Goal: Find specific page/section: Find specific page/section

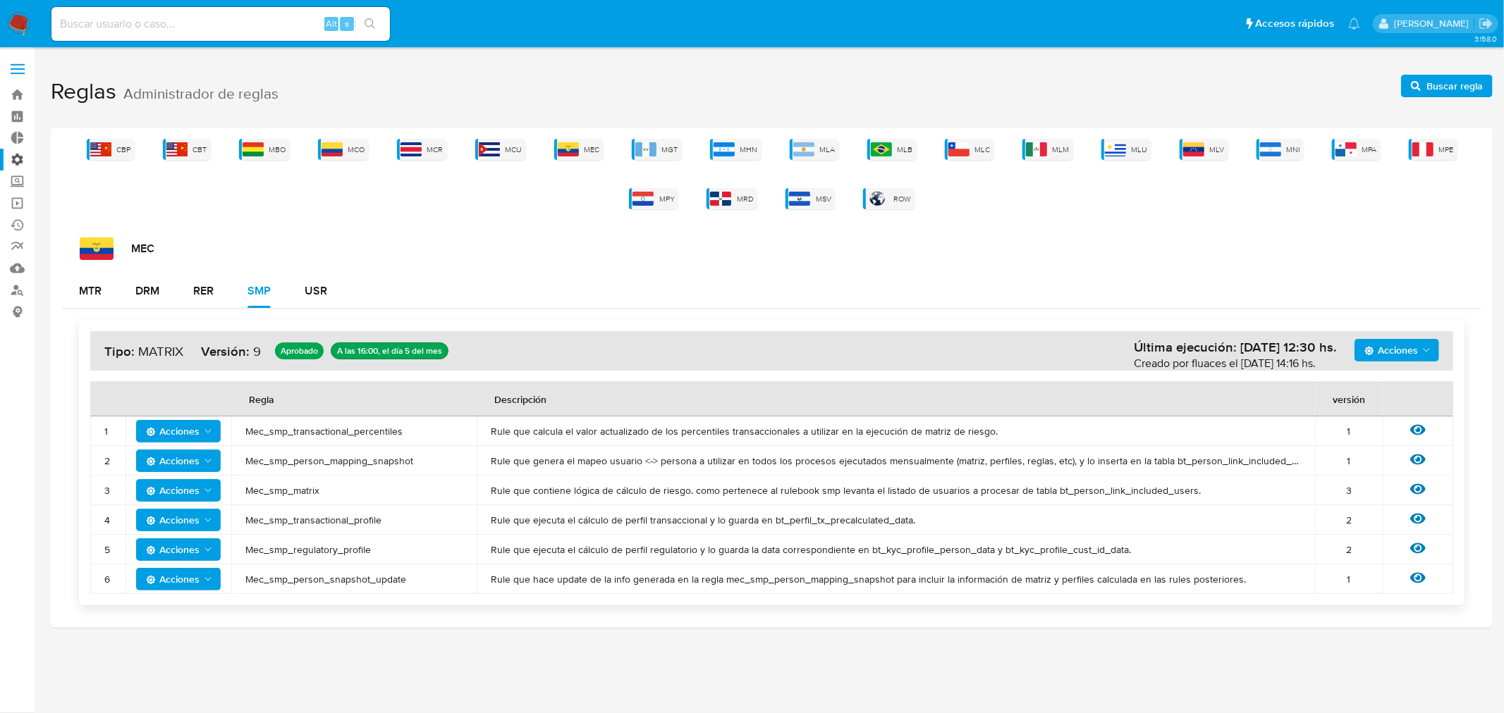
click at [17, 161] on label "Administración" at bounding box center [84, 160] width 168 height 22
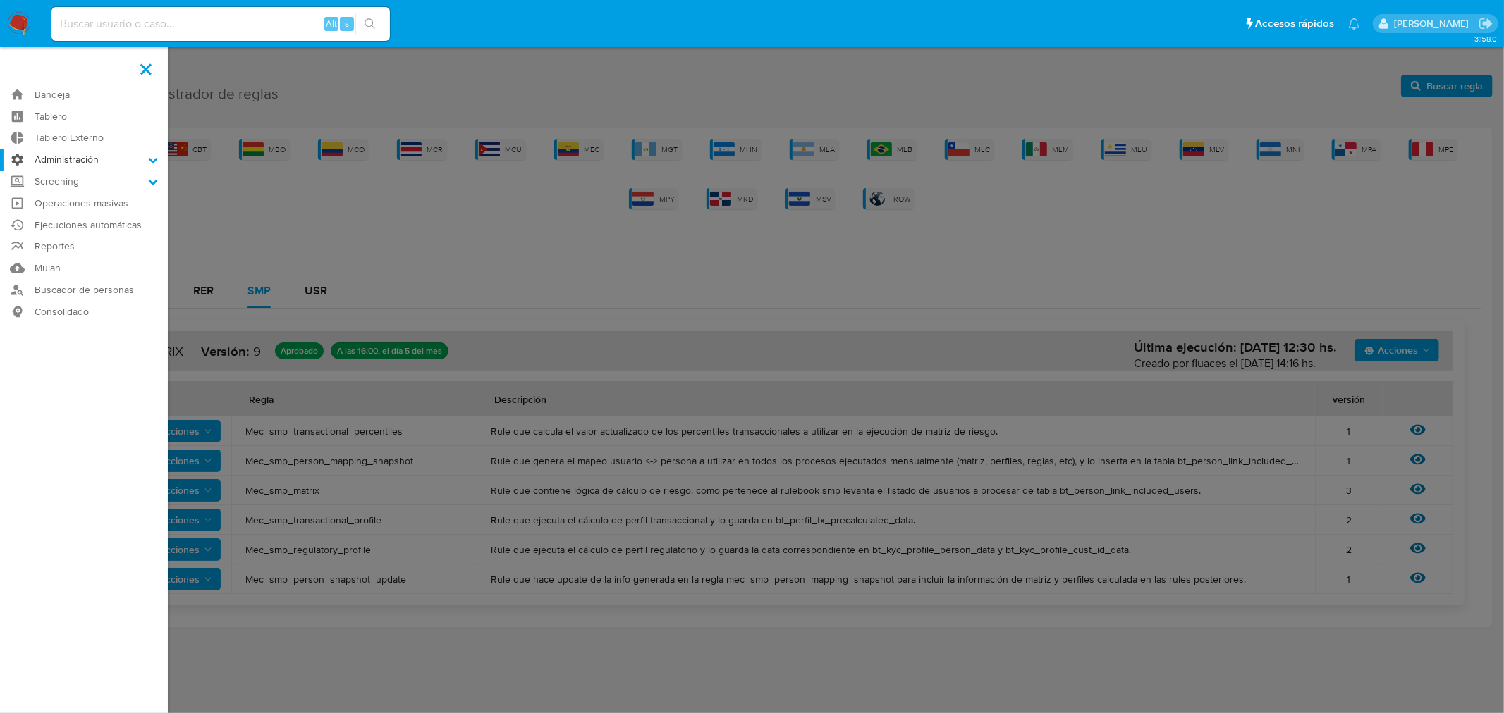
click at [0, 0] on input "Administración" at bounding box center [0, 0] width 0 height 0
click at [54, 194] on link "Roles" at bounding box center [84, 197] width 168 height 18
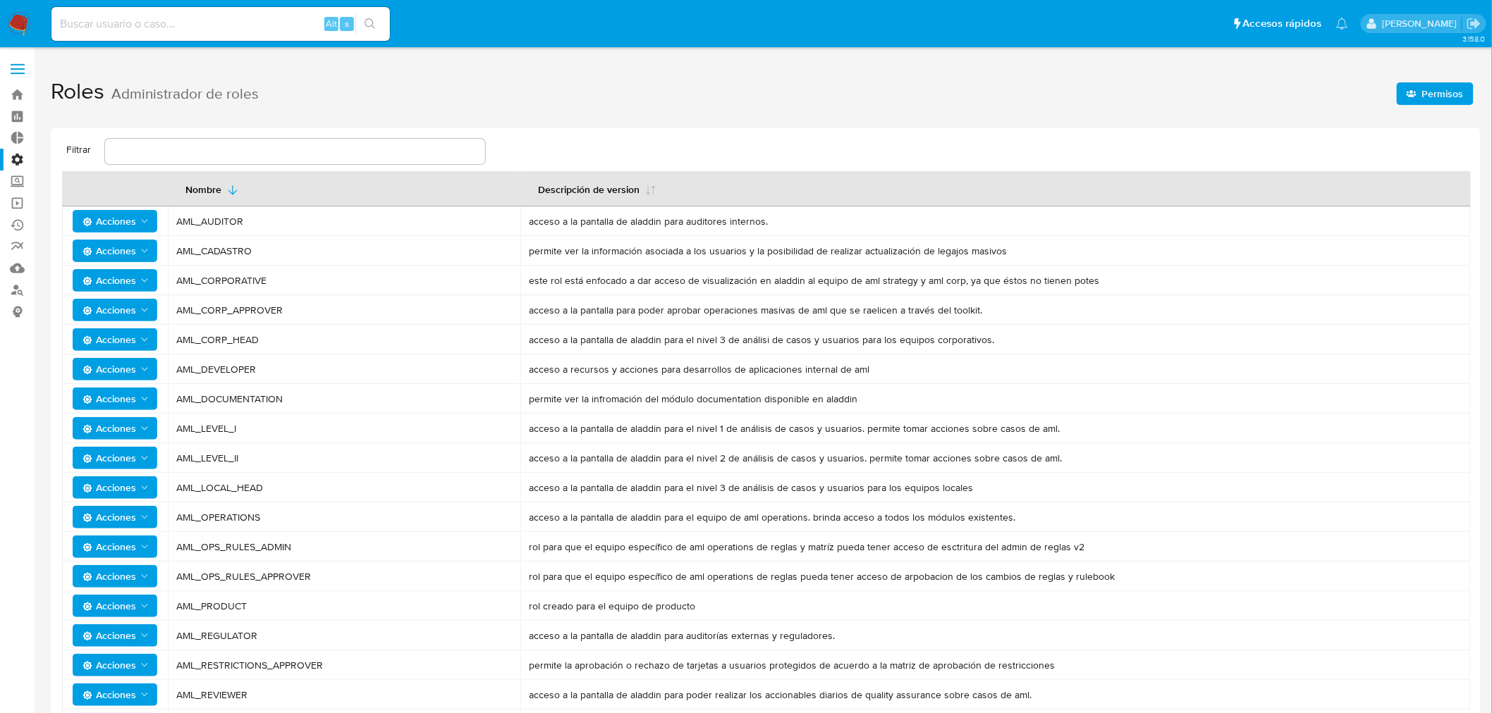
drag, startPoint x: 176, startPoint y: 517, endPoint x: 331, endPoint y: 547, distance: 158.0
click at [331, 548] on tbody "Acciones AML_AUDITOR acceso a la pantalla de aladdin para auditores internos. A…" at bounding box center [766, 547] width 1408 height 681
click at [331, 547] on span "AML_OPS_RULES_ADMIN" at bounding box center [344, 547] width 336 height 13
drag, startPoint x: 326, startPoint y: 548, endPoint x: 181, endPoint y: 515, distance: 148.3
click at [181, 515] on tbody "Acciones AML_AUDITOR acceso a la pantalla de aladdin para auditores internos. A…" at bounding box center [766, 547] width 1408 height 681
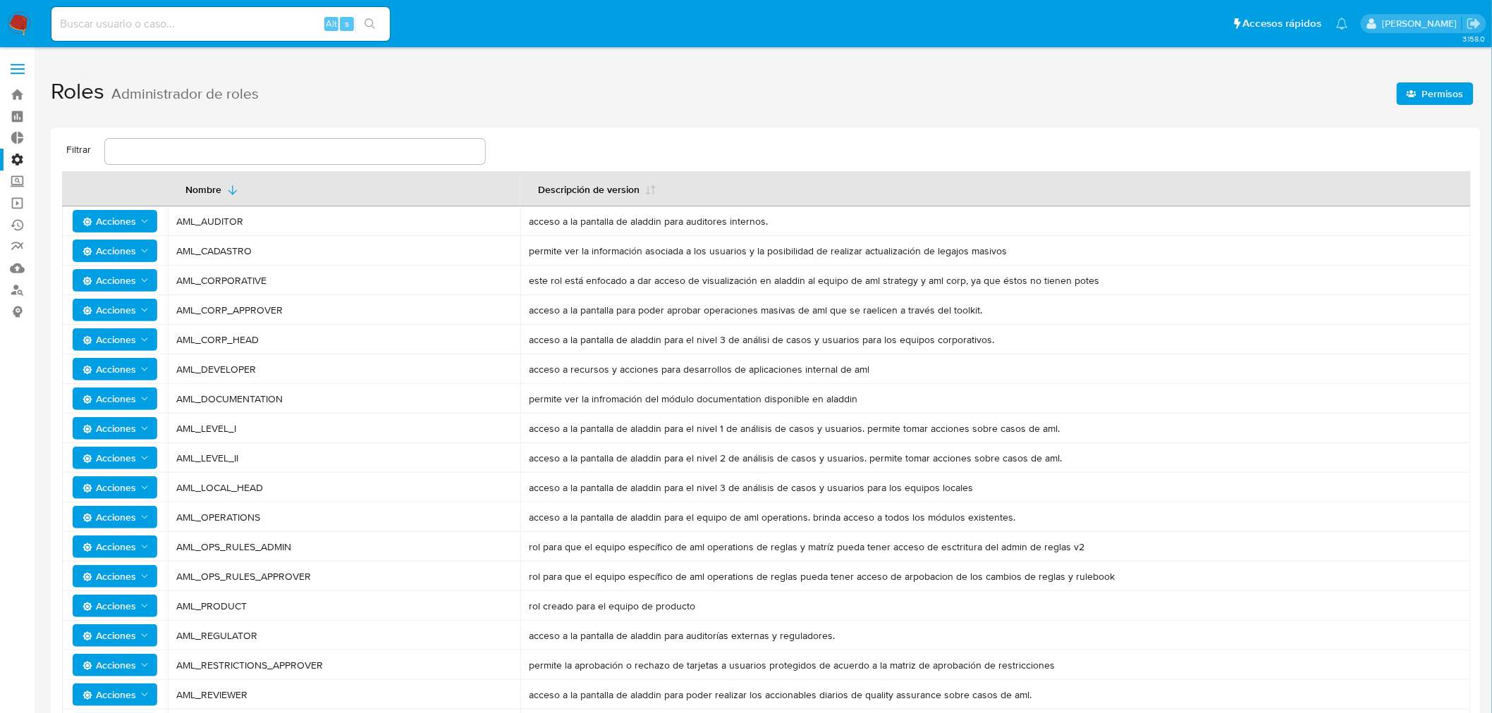
click at [181, 515] on span "AML_OPERATIONS" at bounding box center [344, 517] width 336 height 13
drag, startPoint x: 174, startPoint y: 516, endPoint x: 353, endPoint y: 540, distance: 180.7
click at [353, 540] on tbody "Acciones AML_AUDITOR acceso a la pantalla de aladdin para auditores internos. A…" at bounding box center [766, 547] width 1408 height 681
click at [353, 541] on span "AML_OPS_RULES_ADMIN" at bounding box center [344, 547] width 336 height 13
click at [20, 223] on link "Ejecuciones automáticas" at bounding box center [84, 225] width 168 height 22
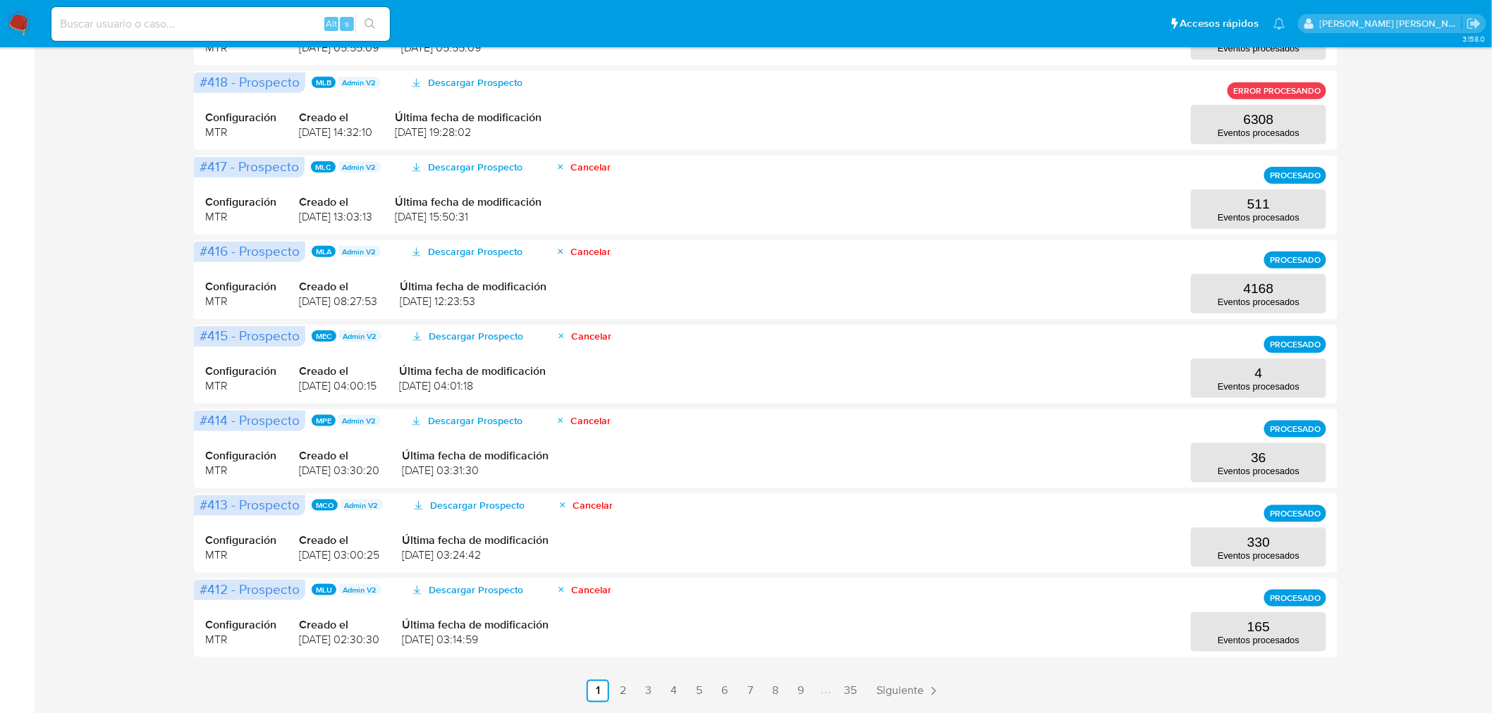
scroll to position [469, 0]
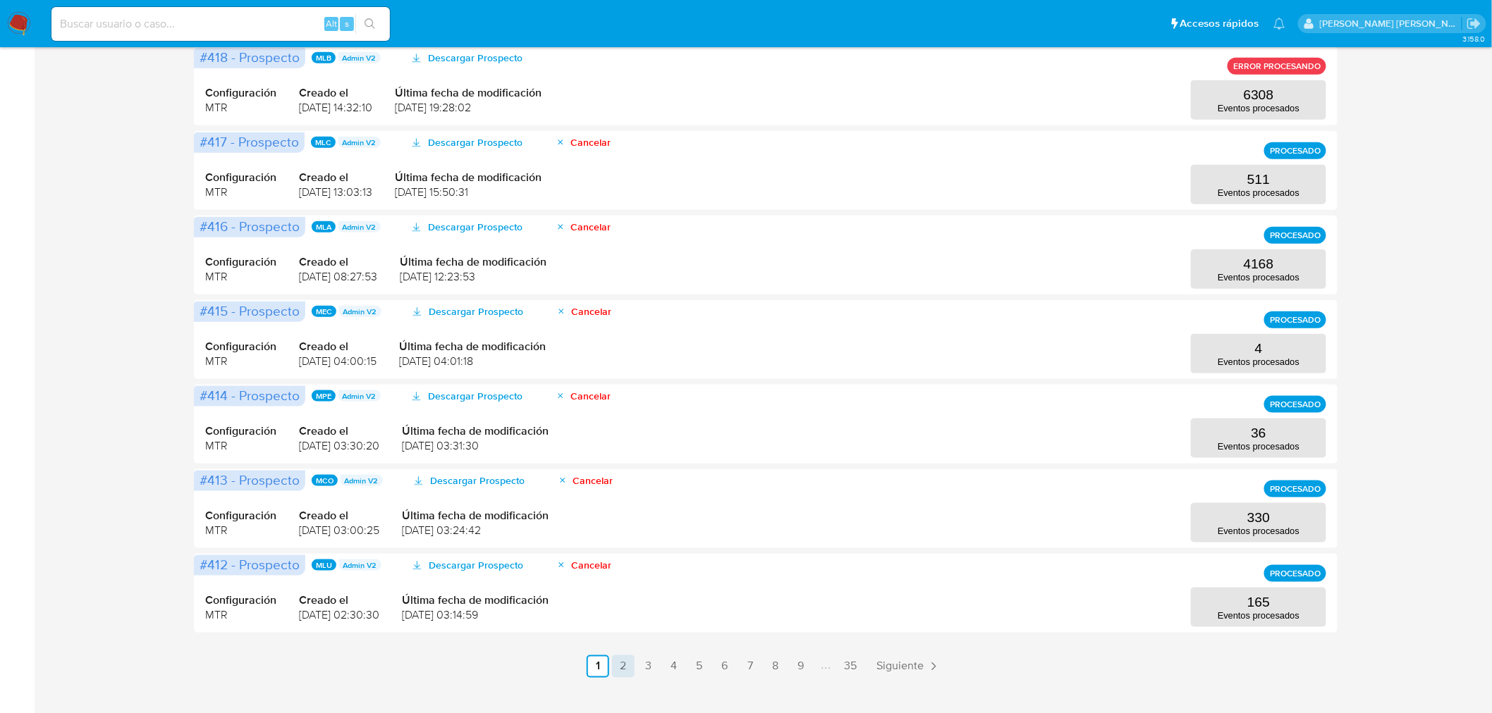
click at [622, 673] on link "2" at bounding box center [623, 667] width 23 height 23
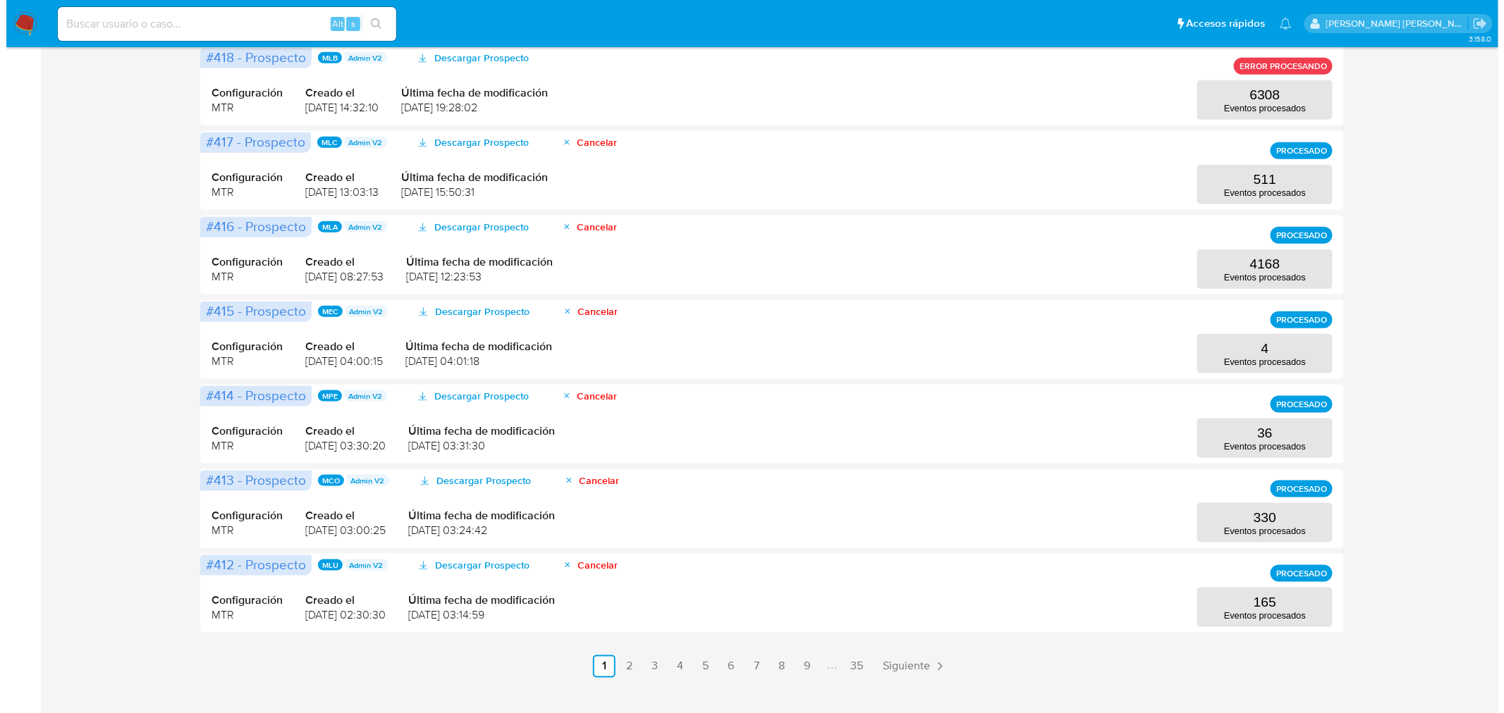
scroll to position [0, 0]
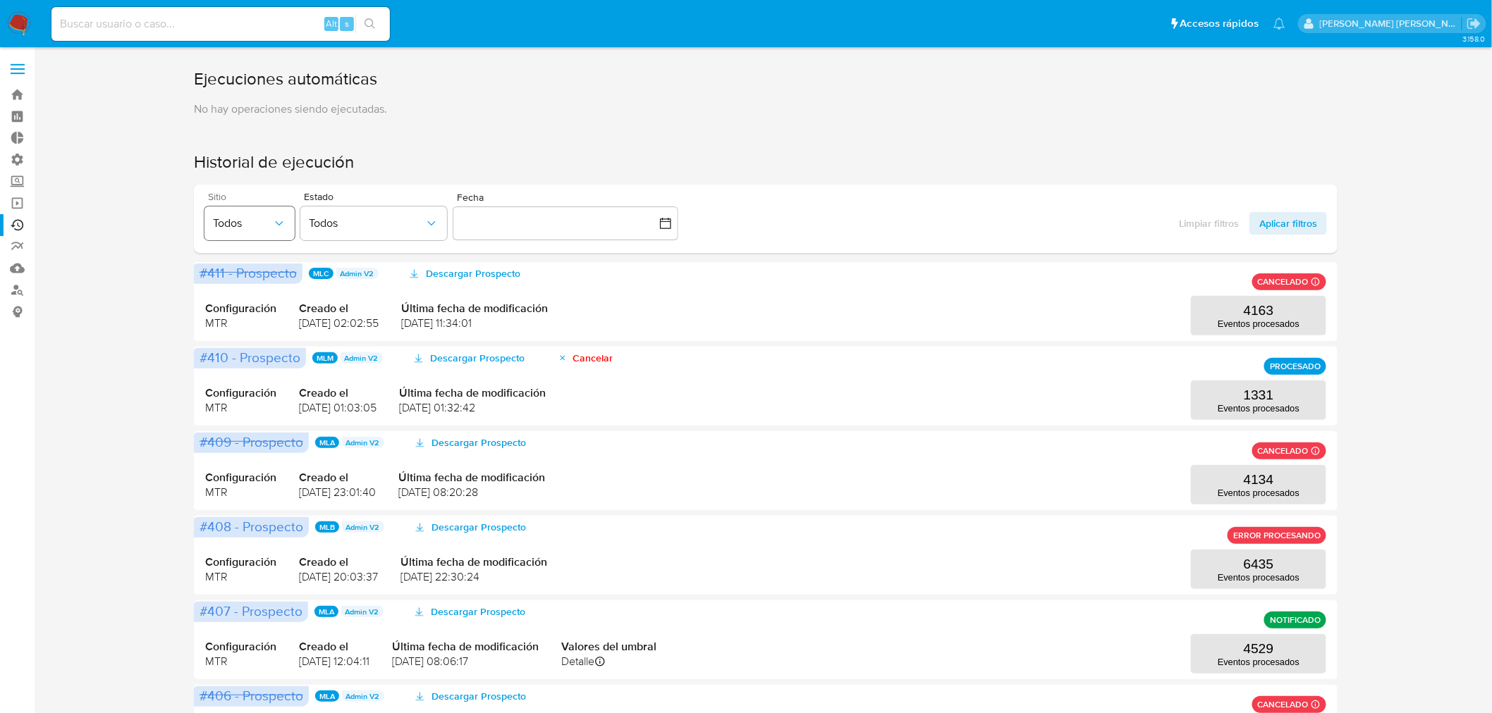
click at [240, 216] on span "Todos" at bounding box center [242, 223] width 59 height 14
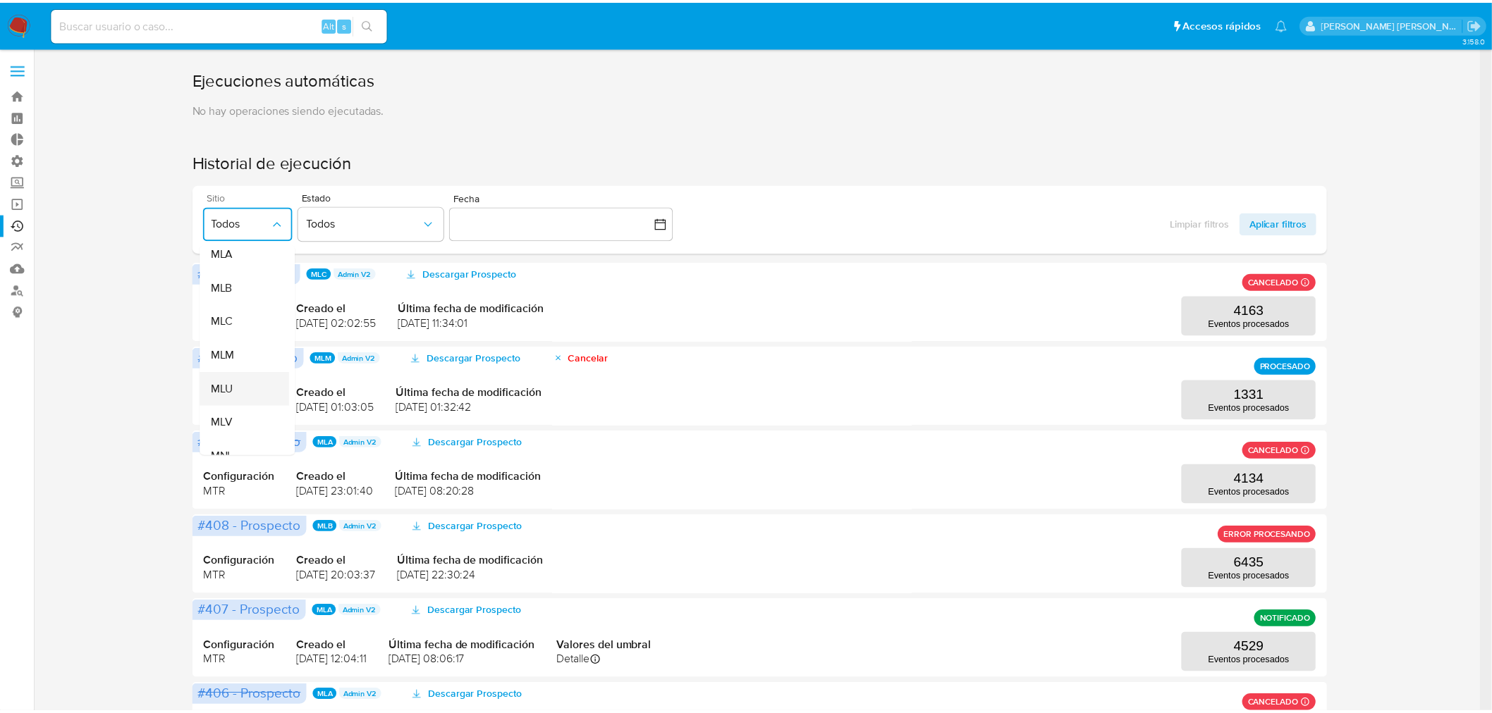
scroll to position [313, 0]
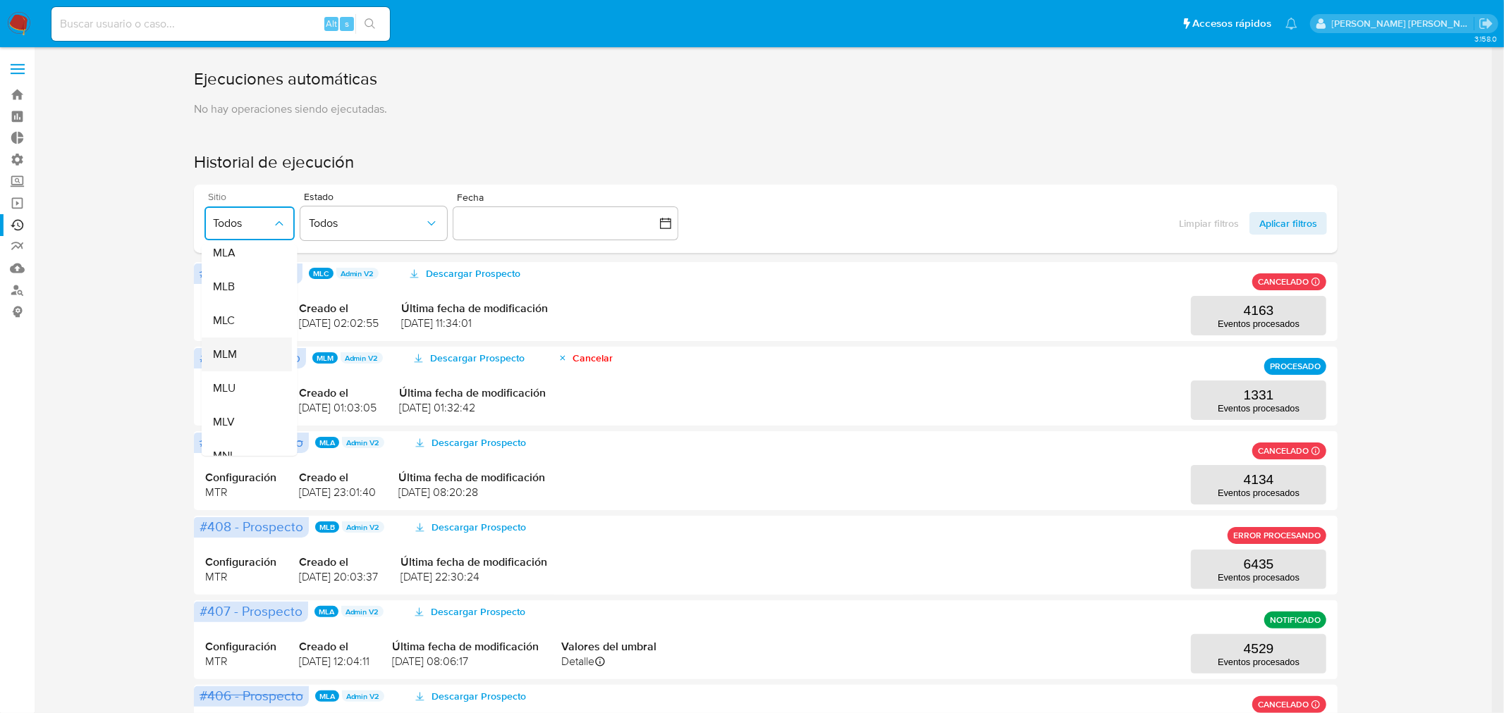
click at [234, 348] on span "MLM" at bounding box center [224, 355] width 24 height 14
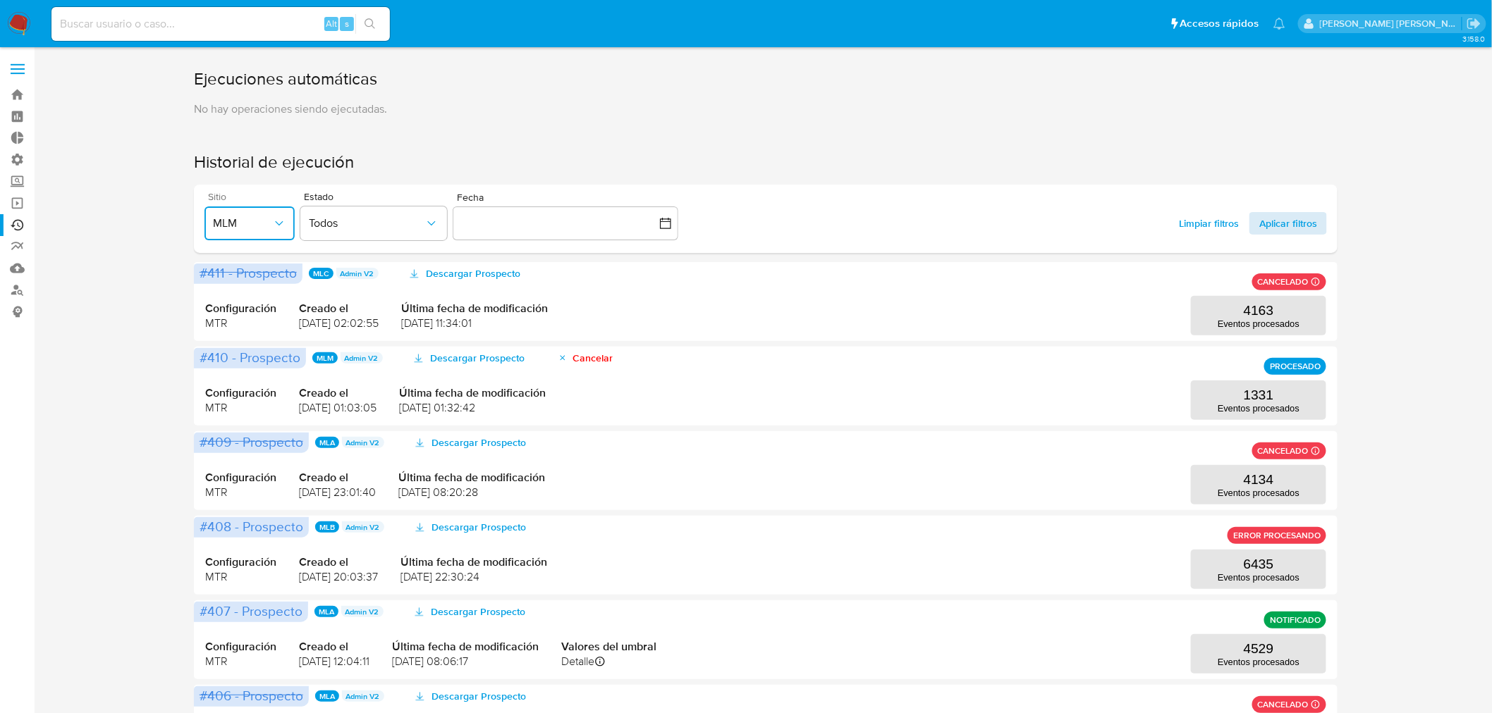
click at [1288, 228] on span "Aplicar filtros" at bounding box center [1288, 223] width 58 height 23
